Goal: Task Accomplishment & Management: Use online tool/utility

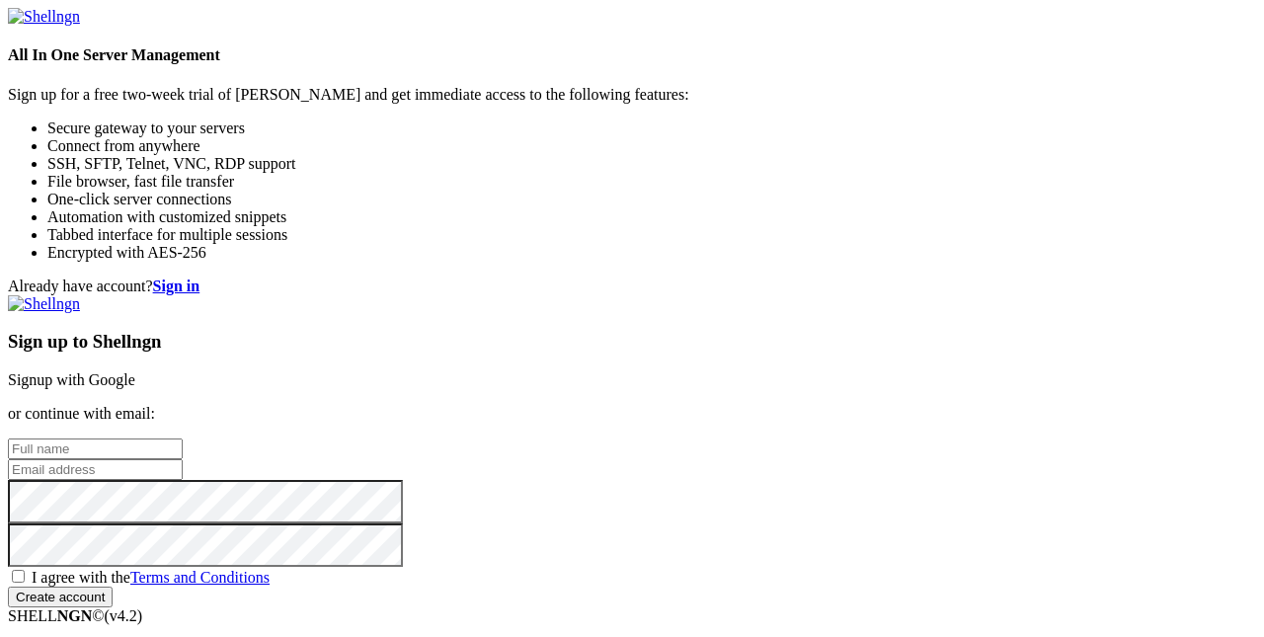
click at [742, 295] on div "Sign up to Shellngn Signup with Google or continue with email: I agree with the…" at bounding box center [632, 451] width 1248 height 312
click at [135, 371] on link "Signup with Google" at bounding box center [71, 379] width 127 height 17
click at [183, 438] on input "text" at bounding box center [95, 448] width 175 height 21
type input "[PERSON_NAME]"
click at [183, 459] on input "email" at bounding box center [95, 469] width 175 height 21
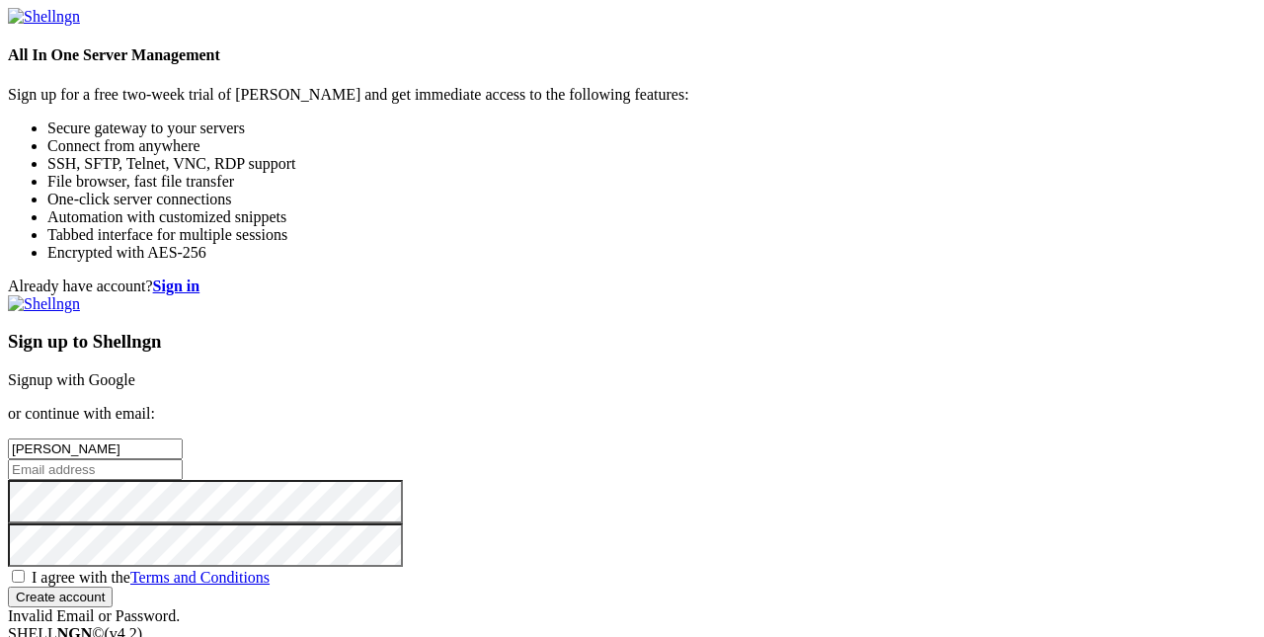
type input "[EMAIL_ADDRESS][DOMAIN_NAME]"
click at [183, 459] on input "[EMAIL_ADDRESS][DOMAIN_NAME]" at bounding box center [95, 469] width 175 height 21
click at [644, 439] on div "Sign up to Shellngn Signup with Google or continue with email: [PERSON_NAME] [E…" at bounding box center [632, 460] width 1248 height 330
click at [270, 569] on span "I agree with the Terms and Conditions" at bounding box center [151, 577] width 238 height 17
click at [25, 570] on input "I agree with the Terms and Conditions" at bounding box center [18, 576] width 13 height 13
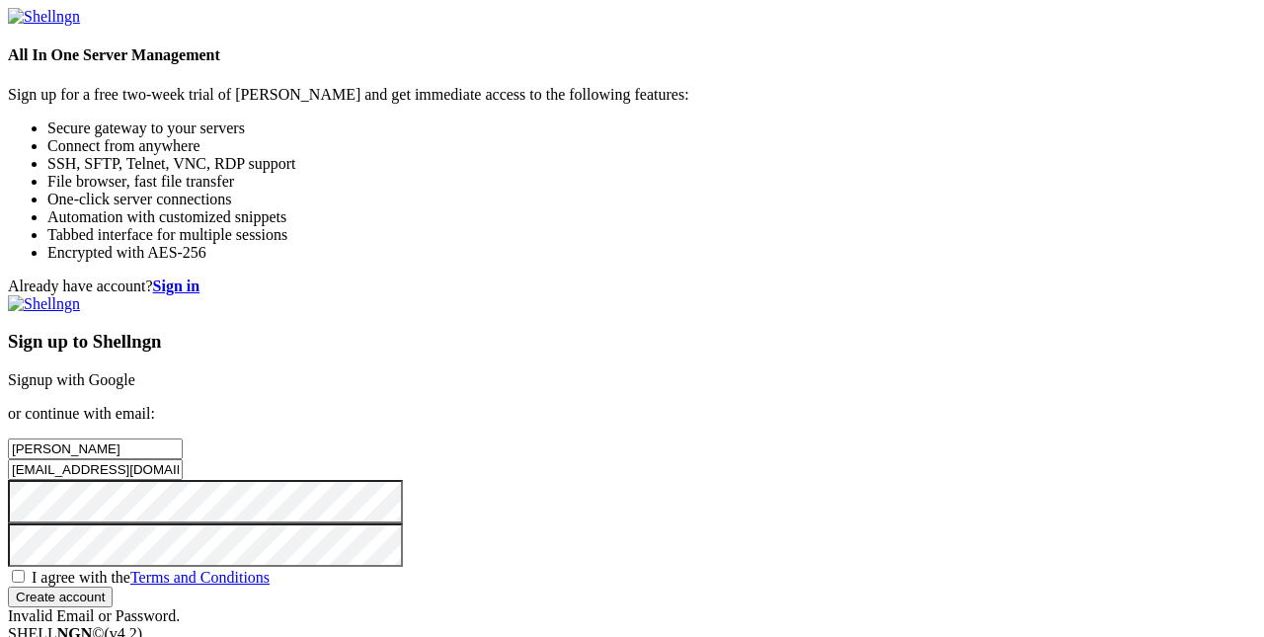
checkbox input "true"
click at [113, 586] on input "Create account" at bounding box center [60, 596] width 105 height 21
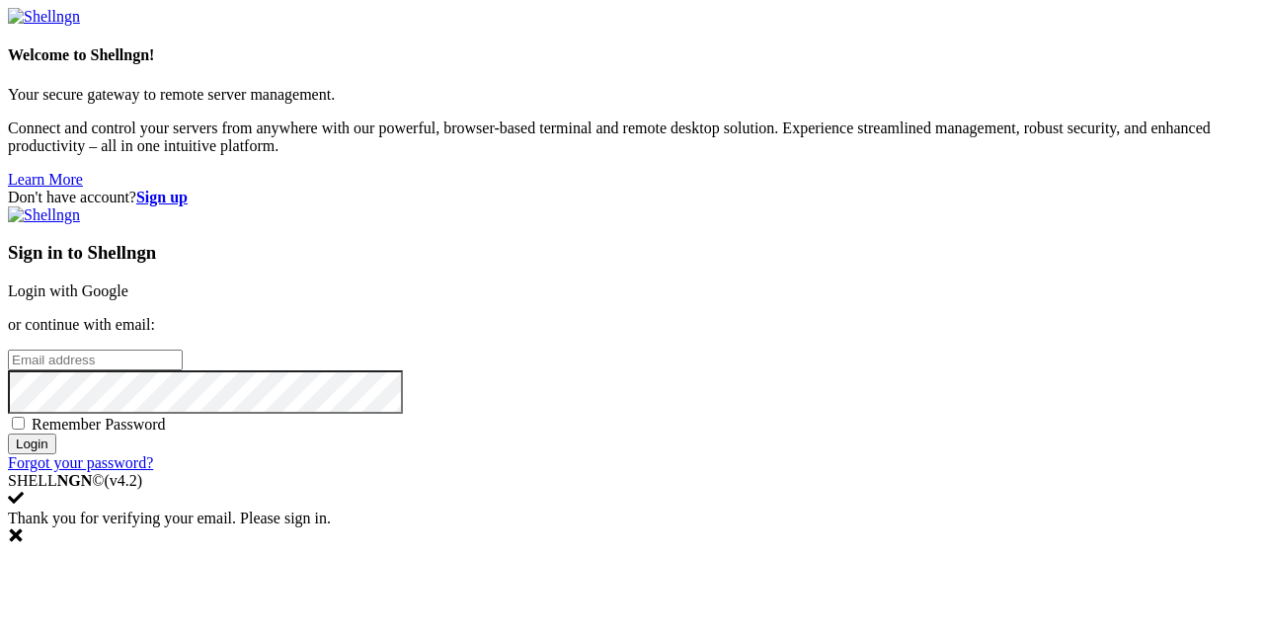
type input "[EMAIL_ADDRESS][DOMAIN_NAME]"
click at [166, 416] on span "Remember Password" at bounding box center [99, 424] width 134 height 17
click at [25, 417] on input "Remember Password" at bounding box center [18, 423] width 13 height 13
checkbox input "true"
click at [56, 454] on input "Login" at bounding box center [32, 443] width 48 height 21
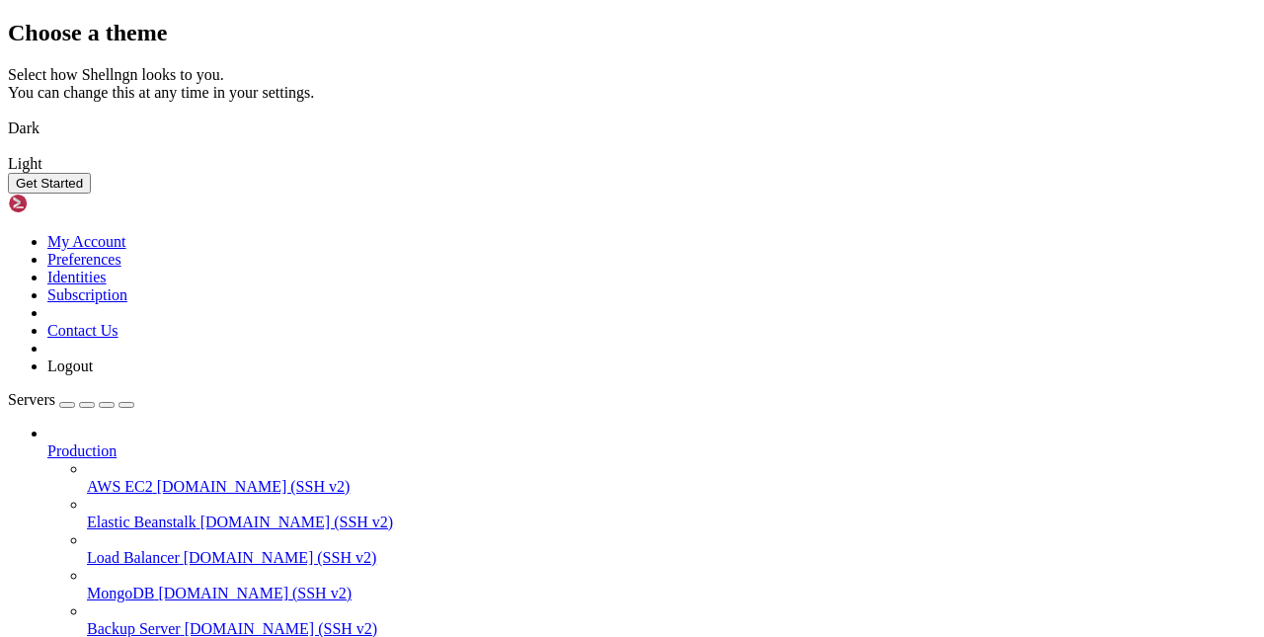
click at [8, 116] on img at bounding box center [8, 116] width 0 height 0
click at [91, 194] on button "Get Started" at bounding box center [49, 183] width 83 height 21
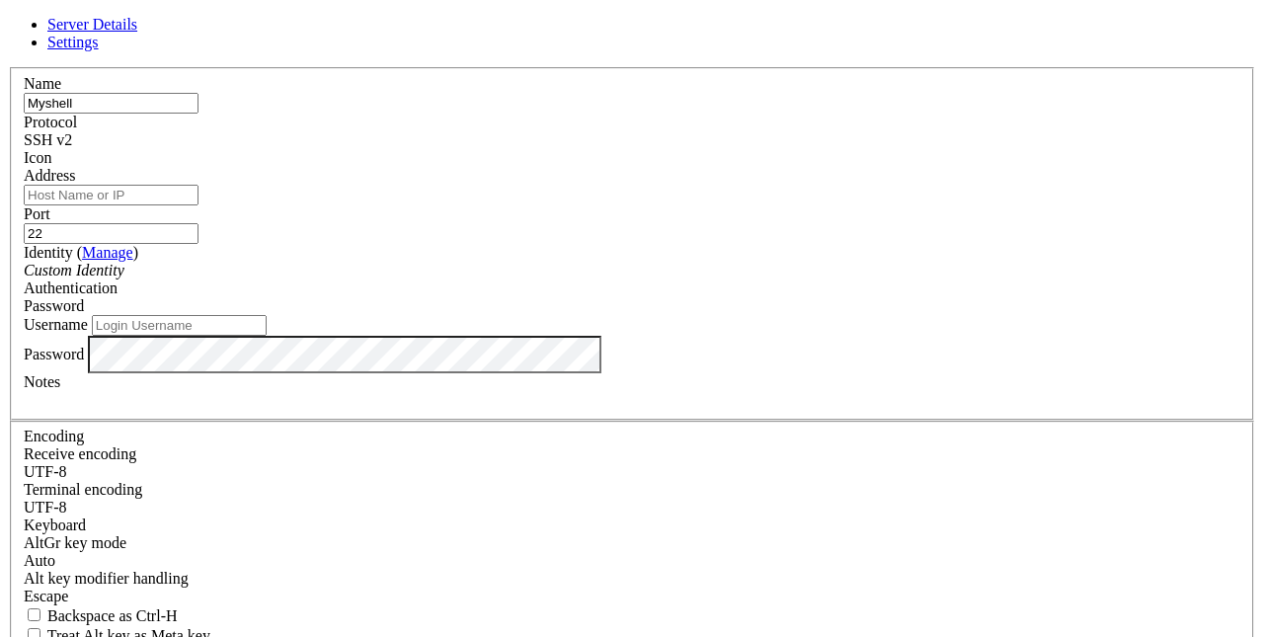
type input "Myshell"
click at [363, 205] on div "Address" at bounding box center [632, 186] width 1216 height 39
click at [198, 205] on input "Address" at bounding box center [111, 195] width 175 height 21
paste input "greenssh-ettttttcal98"
type input "greenssh-ettttttcal98"
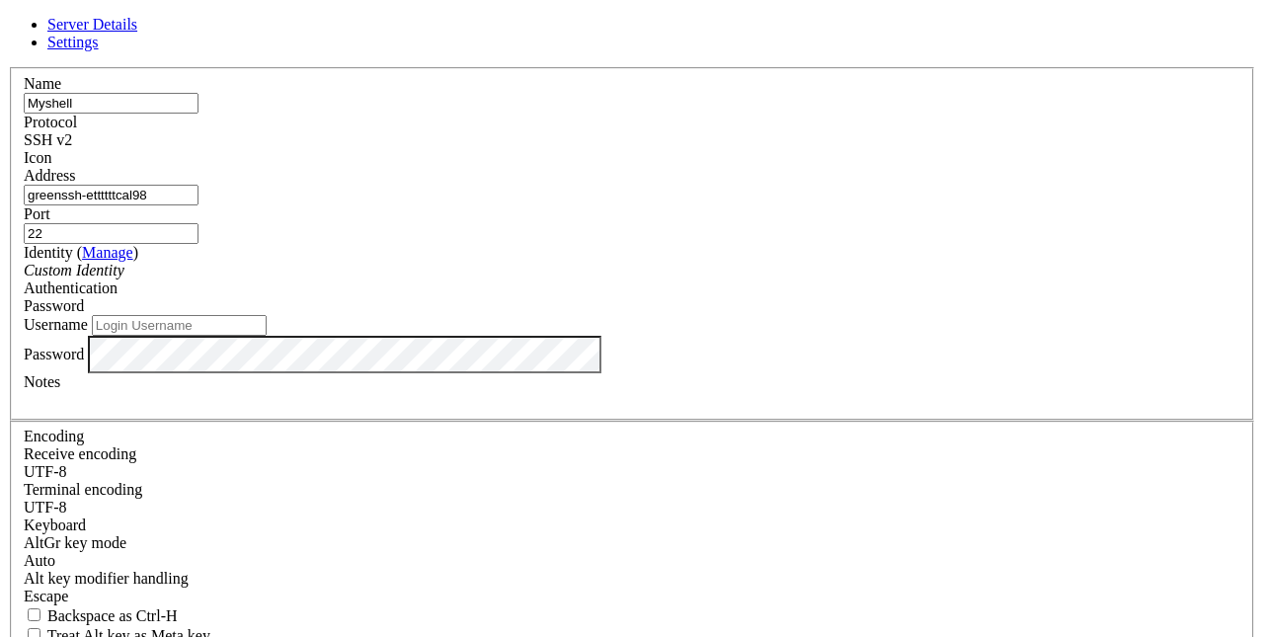
click at [494, 279] on div "Custom Identity" at bounding box center [632, 271] width 1216 height 18
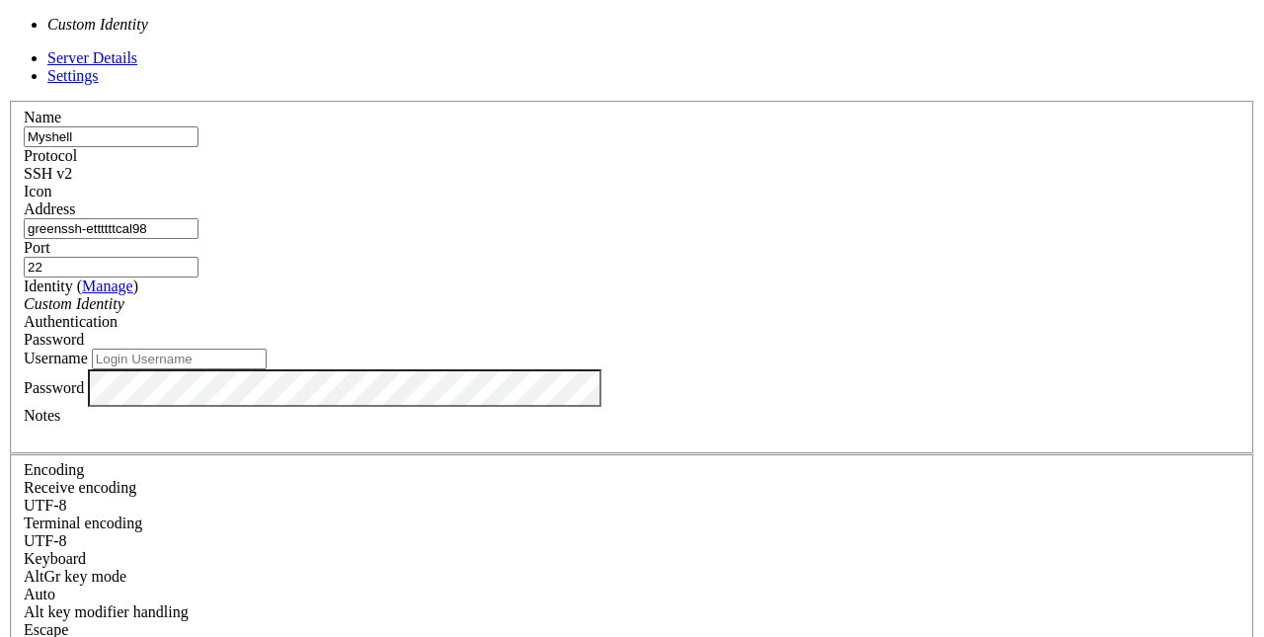
click at [494, 295] on div "Custom Identity" at bounding box center [632, 304] width 1216 height 18
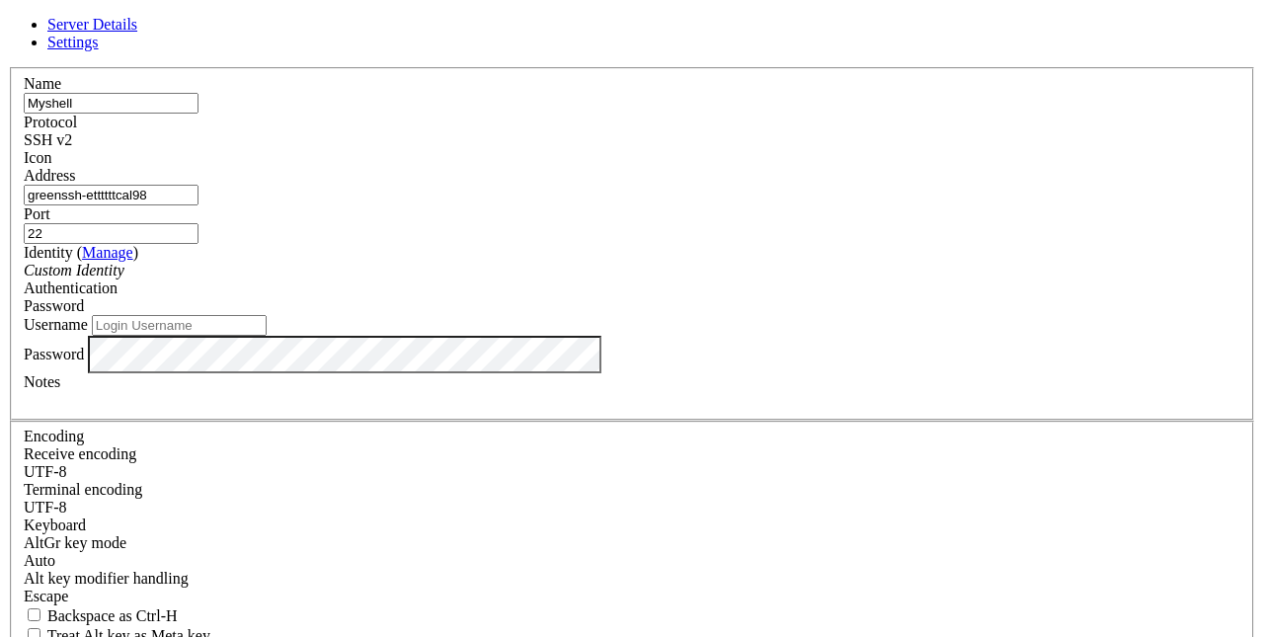
click at [267, 336] on input "Username" at bounding box center [179, 325] width 175 height 21
type input "ettttttcal98"
click at [789, 534] on div "Name Myshell Protocol SSH v2 Icon Address greenssh-ettttttcal98 Port 22 ( Manag…" at bounding box center [632, 430] width 1248 height 726
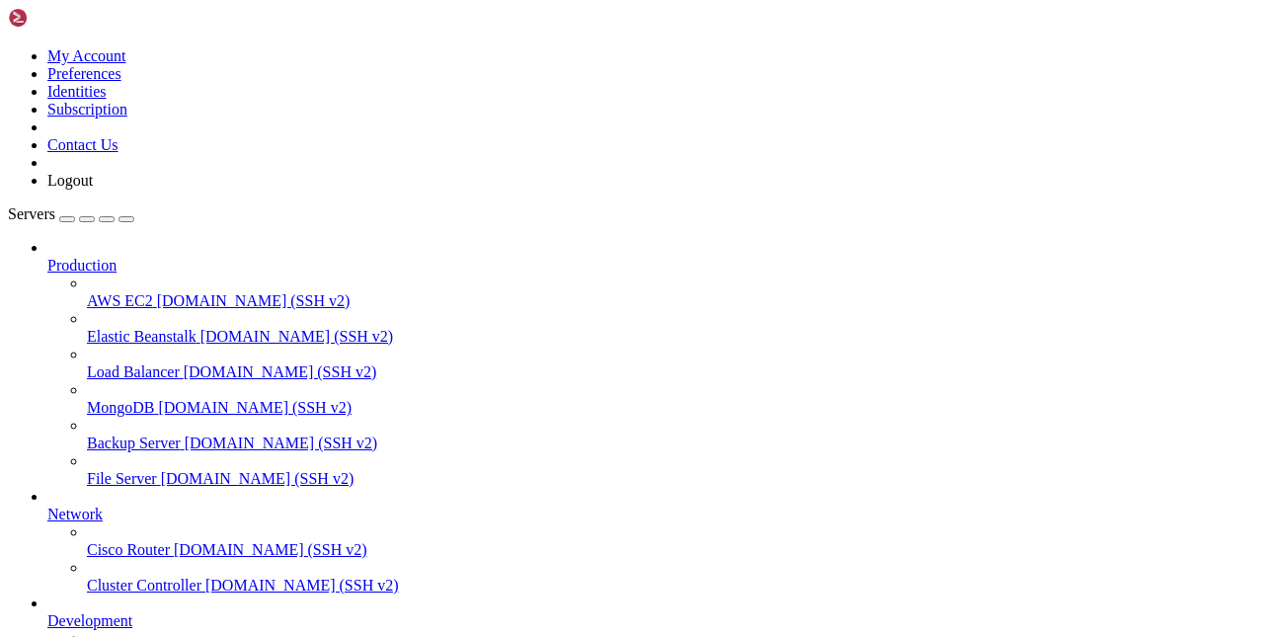
scroll to position [160, 0]
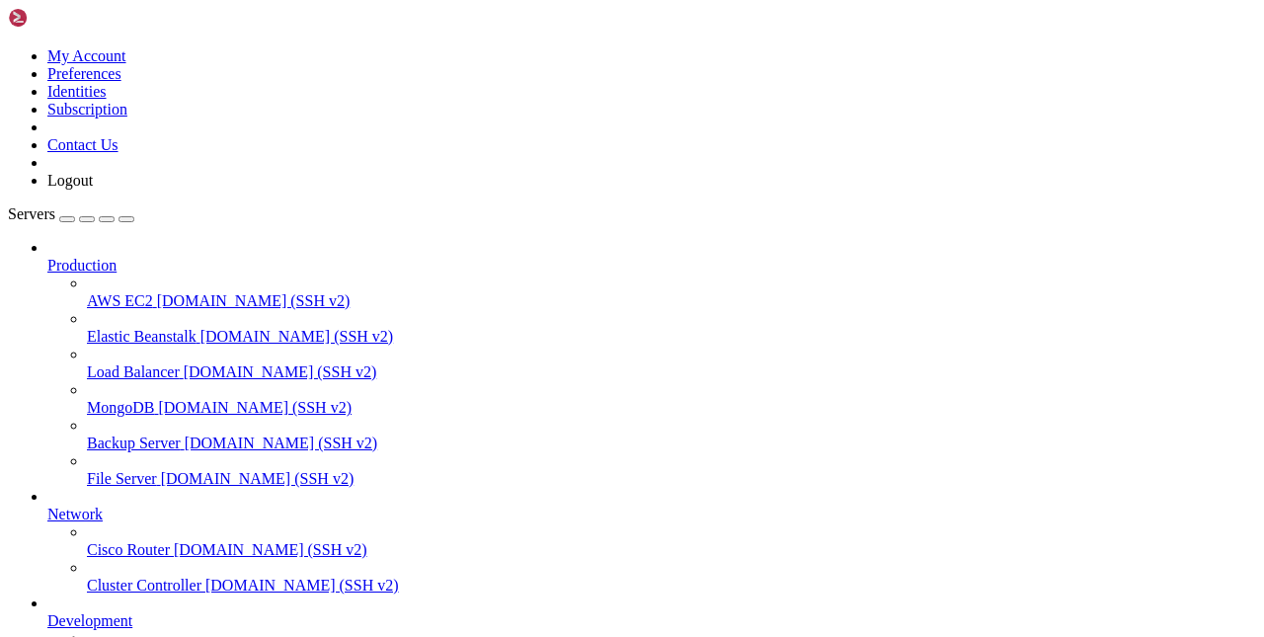
scroll to position [0, 0]
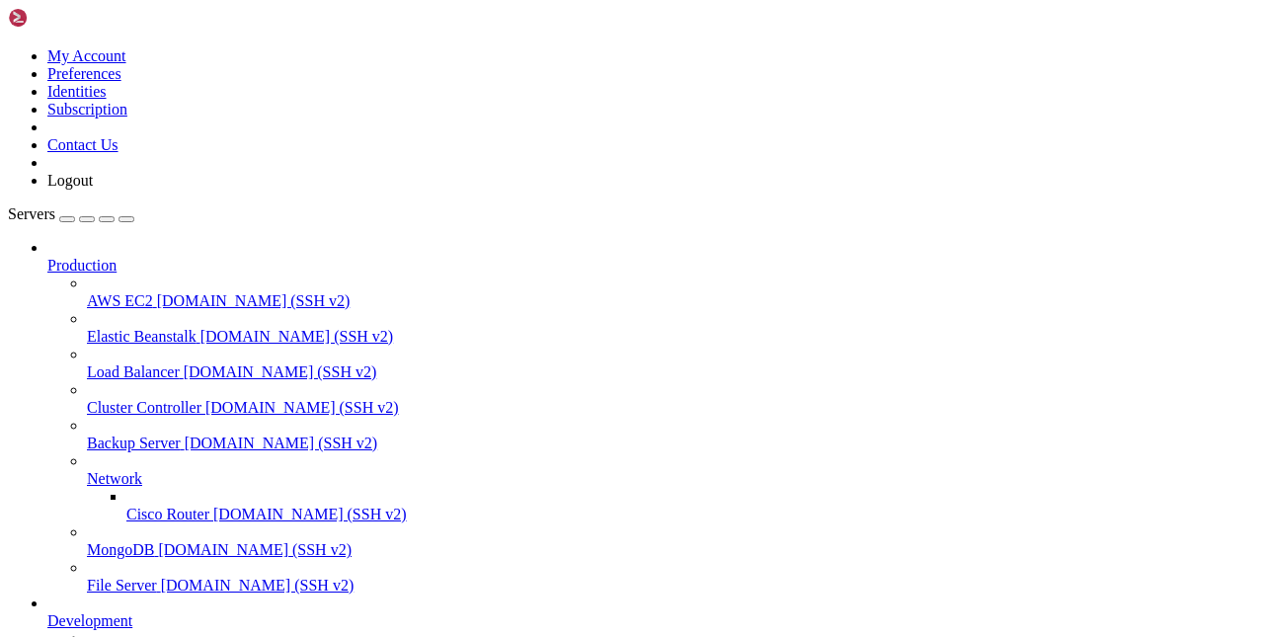
scroll to position [160, 0]
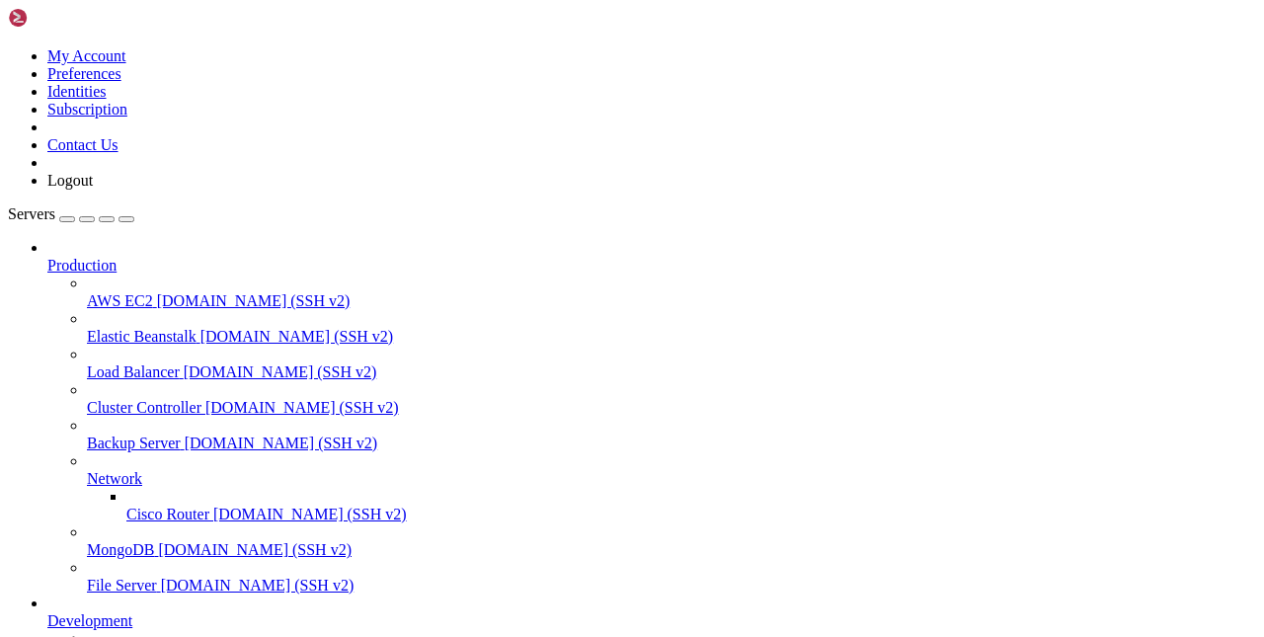
scroll to position [0, 0]
click at [67, 219] on div "button" at bounding box center [67, 219] width 0 height 0
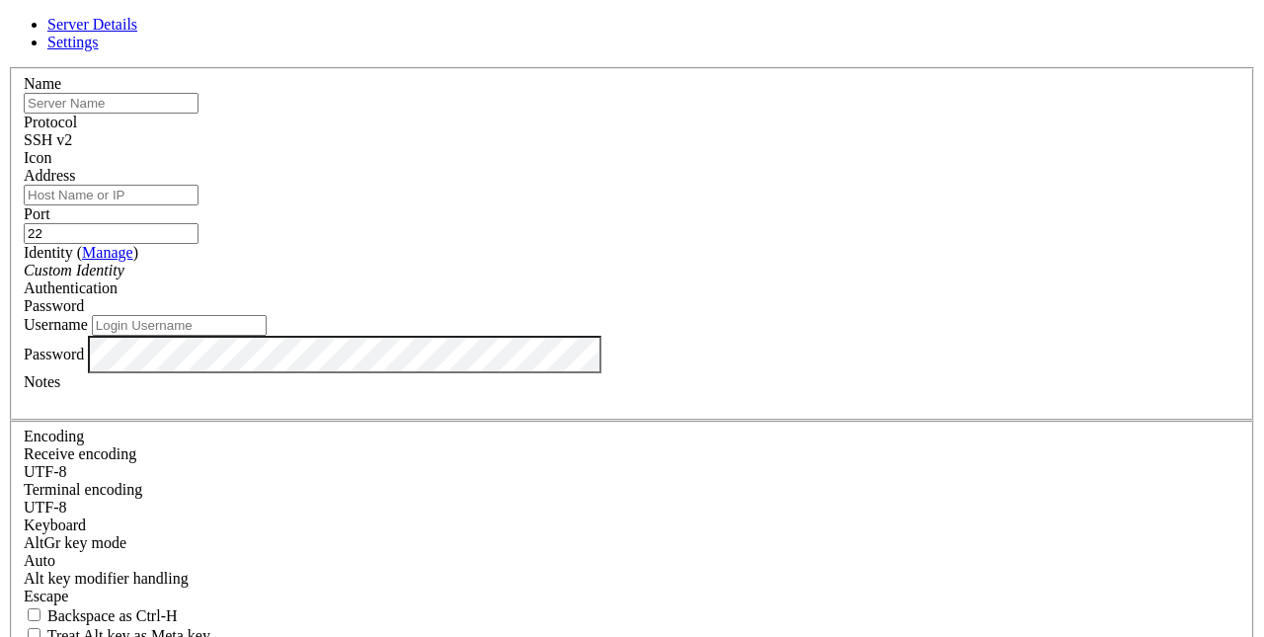
click at [72, 134] on span "SSH v2" at bounding box center [48, 139] width 48 height 17
click at [705, 137] on div "SSH v1" at bounding box center [632, 140] width 1216 height 18
click at [198, 114] on input "text" at bounding box center [111, 103] width 175 height 21
type input "Myshell"
type input "greenssh-ettttttcal98"
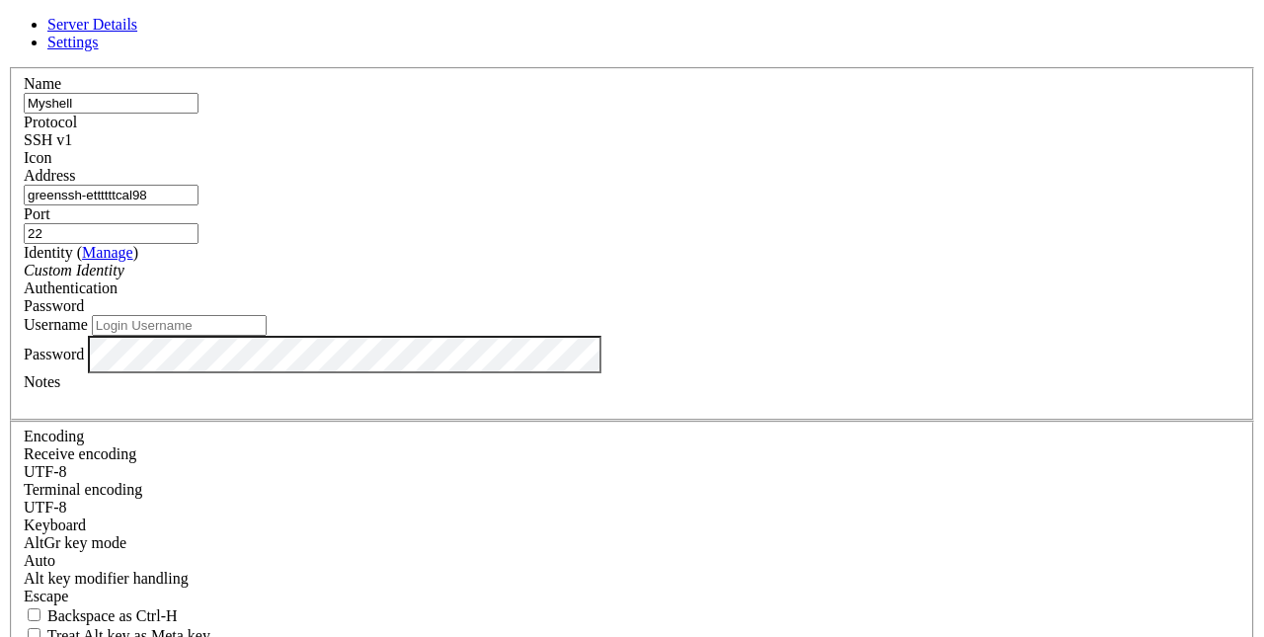
type input "ettttttcal98"
click at [75, 168] on label "Address" at bounding box center [49, 175] width 51 height 17
click at [198, 185] on input "greenssh-ettttttcal98" at bounding box center [111, 195] width 175 height 21
type input "greenssh-ettttttcal98.com"
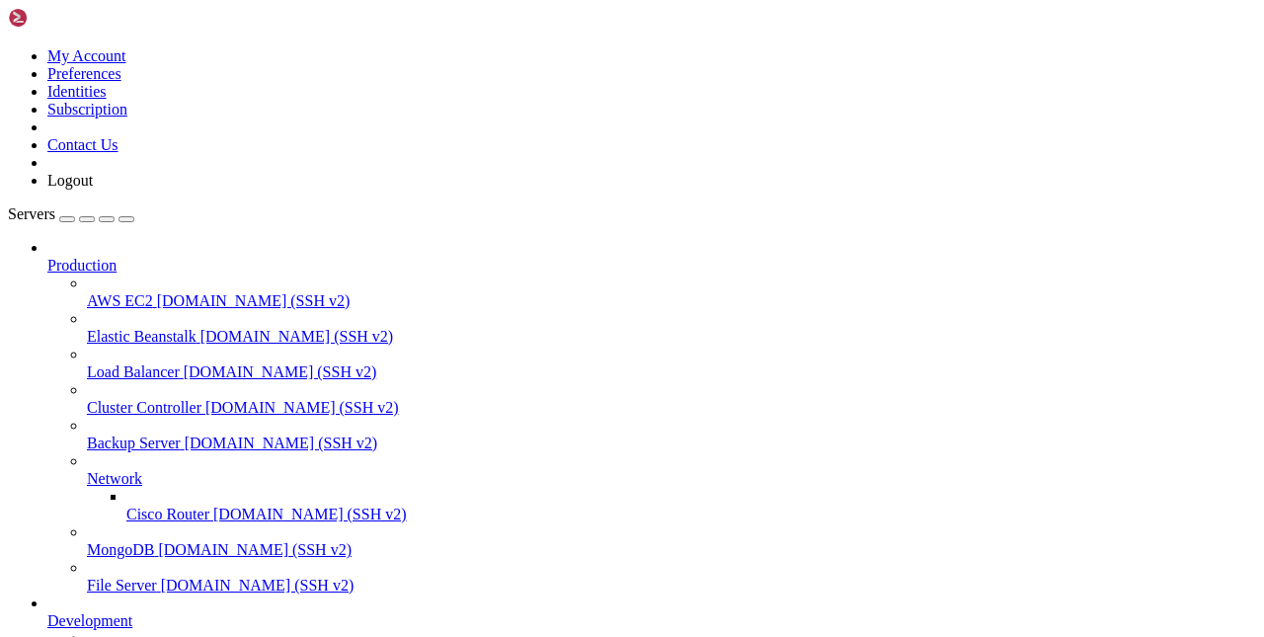
scroll to position [211, 0]
